Goal: Task Accomplishment & Management: Manage account settings

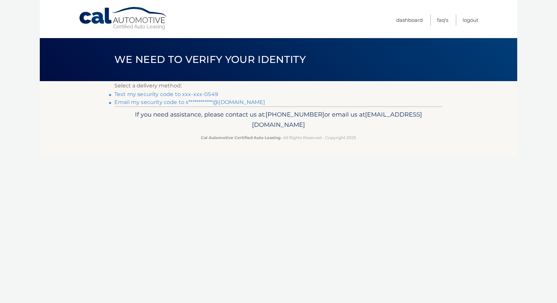
click at [203, 94] on link "Text my security code to xxx-xxx-0549" at bounding box center [166, 94] width 104 height 6
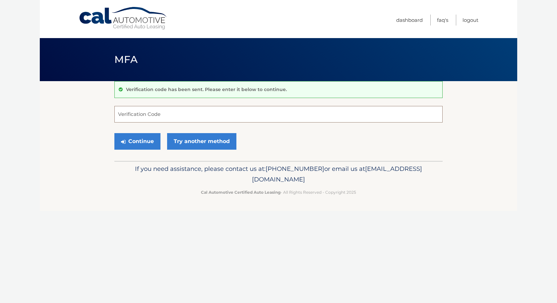
click at [182, 111] on input "Verification Code" at bounding box center [278, 114] width 328 height 17
type input "827824"
click at [147, 138] on button "Continue" at bounding box center [137, 141] width 46 height 17
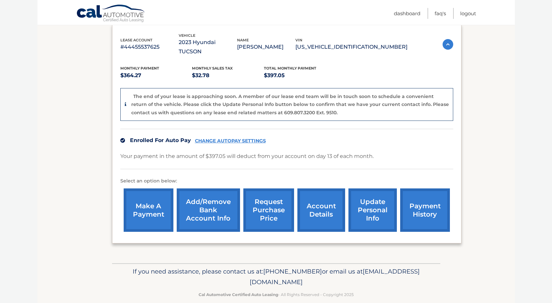
scroll to position [114, 0]
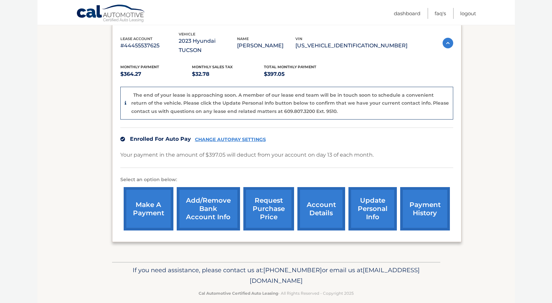
click at [320, 199] on link "account details" at bounding box center [322, 208] width 48 height 43
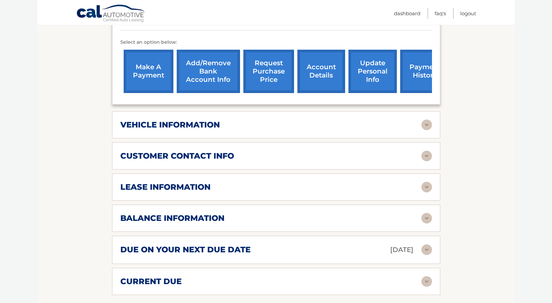
scroll to position [232, 0]
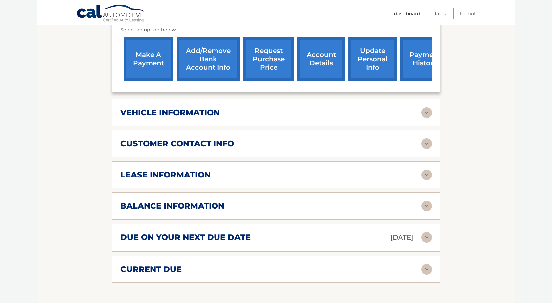
click at [427, 107] on img at bounding box center [427, 112] width 11 height 11
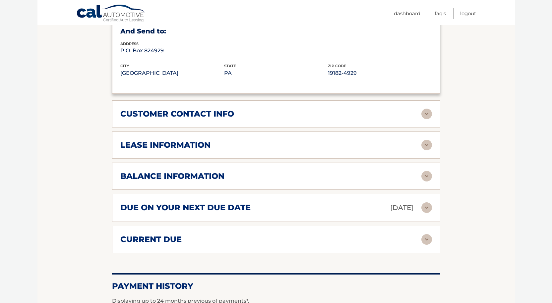
scroll to position [431, 0]
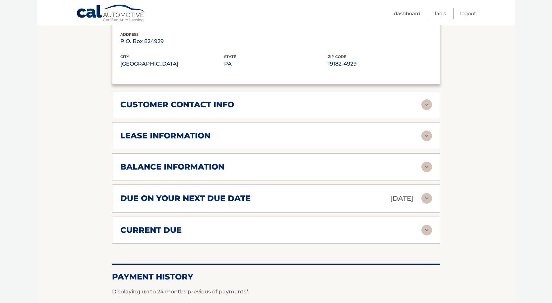
click at [430, 131] on img at bounding box center [427, 136] width 11 height 11
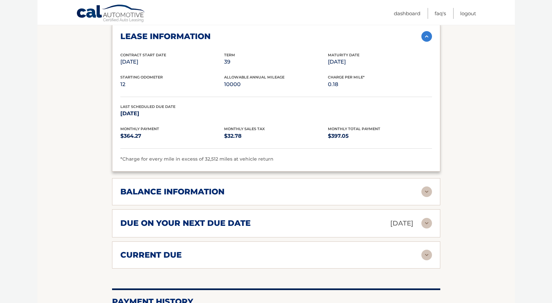
scroll to position [564, 0]
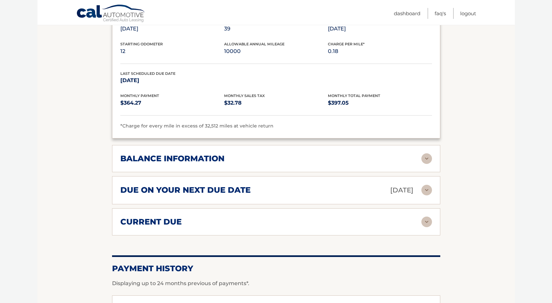
click at [425, 154] on img at bounding box center [427, 159] width 11 height 11
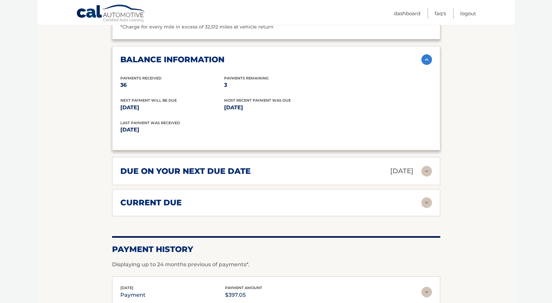
scroll to position [663, 0]
click at [424, 197] on img at bounding box center [427, 202] width 11 height 11
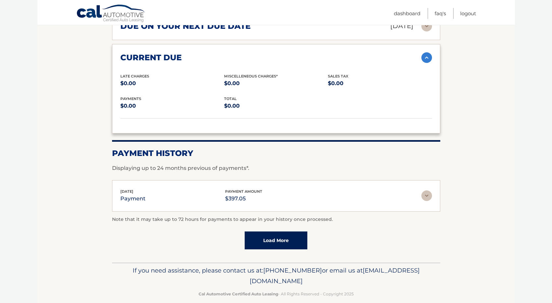
scroll to position [809, 0]
click at [259, 232] on link "Load More" at bounding box center [276, 241] width 63 height 18
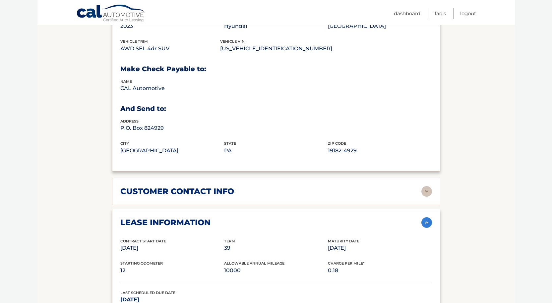
scroll to position [178, 0]
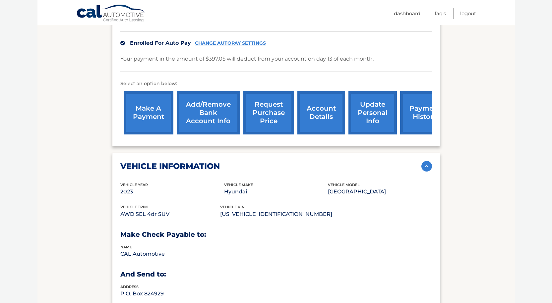
click at [262, 114] on link "request purchase price" at bounding box center [268, 112] width 51 height 43
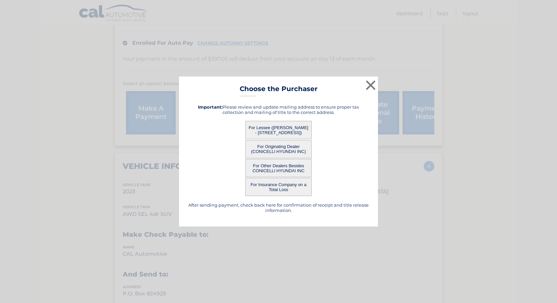
click at [273, 130] on button "For Lessee (MARGARET KLEIN - 397 KINGWOOD RD, , KING OF PRUSSIA, PA 19406)" at bounding box center [278, 130] width 66 height 18
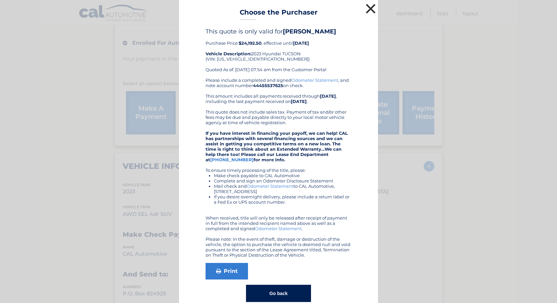
click at [365, 12] on button "×" at bounding box center [370, 8] width 13 height 13
